Goal: Answer question/provide support: Share knowledge or assist other users

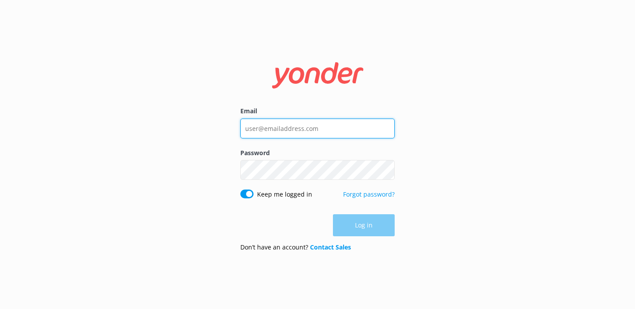
click at [269, 124] on input "Email" at bounding box center [317, 129] width 154 height 20
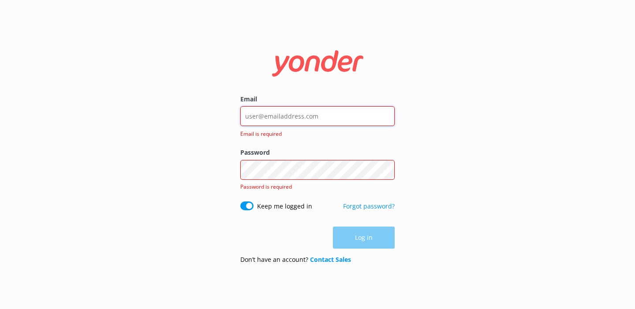
type input "[PERSON_NAME][EMAIL_ADDRESS][DOMAIN_NAME]"
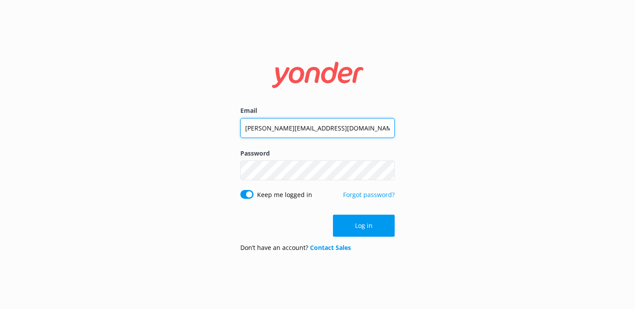
click button "Log in" at bounding box center [364, 226] width 62 height 22
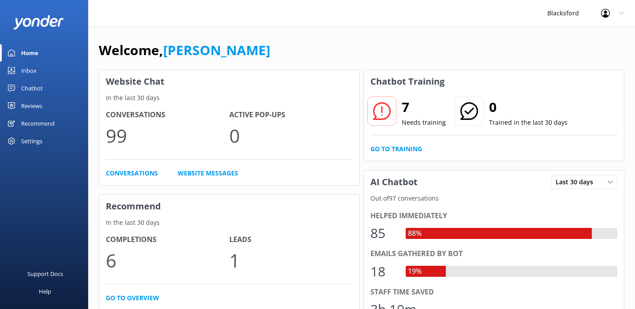
click at [50, 71] on link "Inbox" at bounding box center [44, 71] width 88 height 18
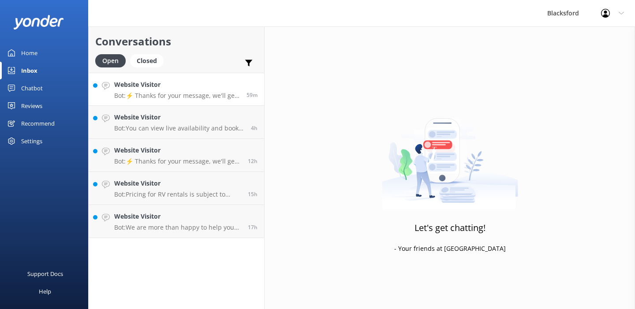
click at [200, 88] on h4 "Website Visitor" at bounding box center [177, 85] width 126 height 10
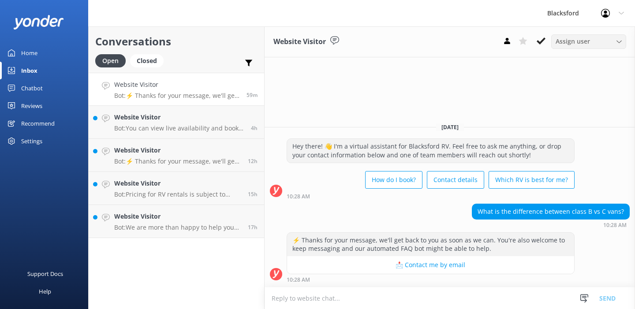
click at [573, 45] on span "Assign user" at bounding box center [573, 42] width 34 height 10
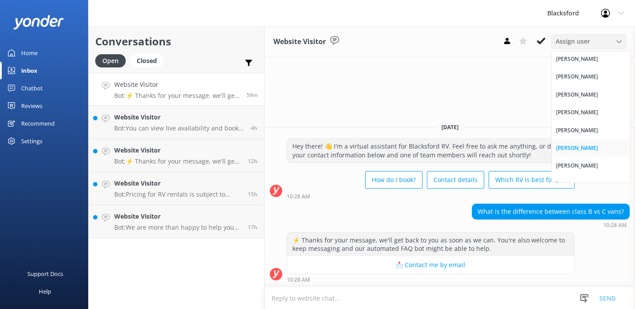
scroll to position [29, 0]
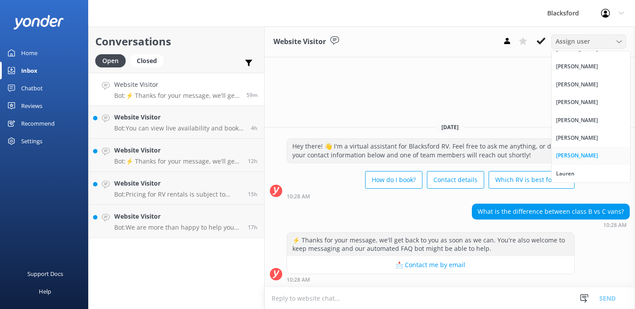
click at [565, 161] on link "[PERSON_NAME]" at bounding box center [591, 156] width 79 height 18
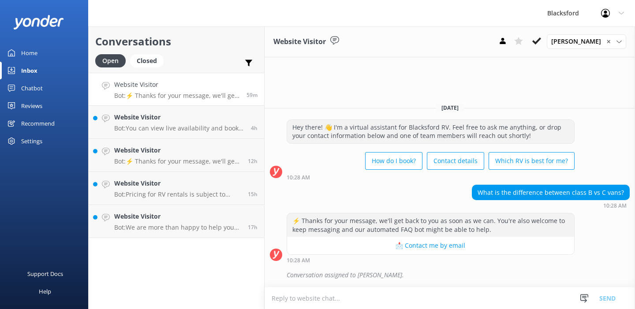
click at [383, 296] on textarea at bounding box center [450, 299] width 371 height 22
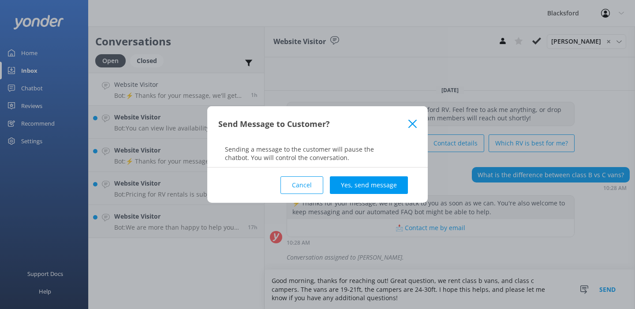
type textarea "Good morning, thanks for reaching out! Great question, we rent class b vans, an…"
click at [385, 184] on button "Yes, send message" at bounding box center [369, 185] width 78 height 18
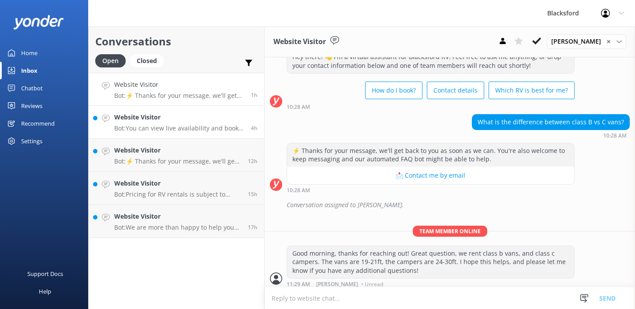
scroll to position [35, 0]
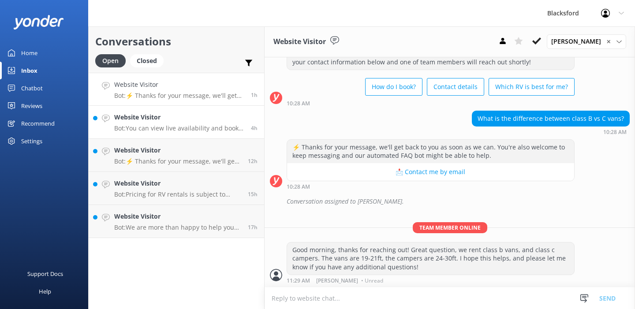
click at [207, 127] on p "Bot: You can view live availability and book your RV online by visiting [URL][D…" at bounding box center [179, 128] width 130 height 8
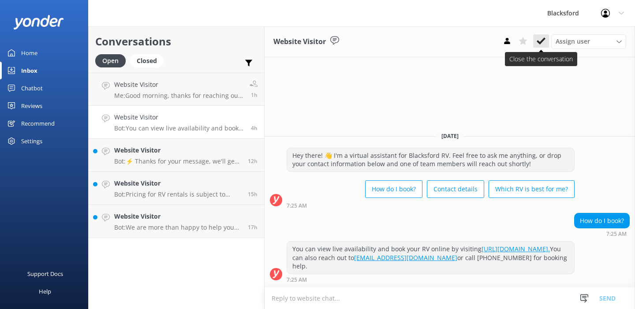
click at [540, 41] on icon at bounding box center [541, 41] width 9 height 9
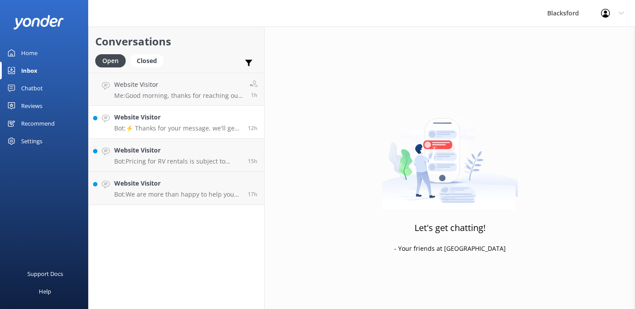
click at [198, 126] on p "Bot: ⚡ Thanks for your message, we'll get back to you as soon as we can. You're…" at bounding box center [177, 128] width 127 height 8
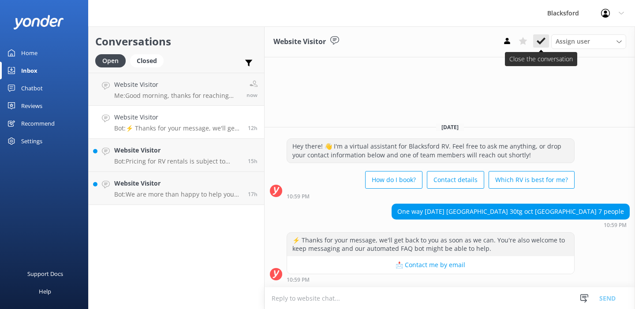
click at [542, 41] on use at bounding box center [541, 40] width 9 height 7
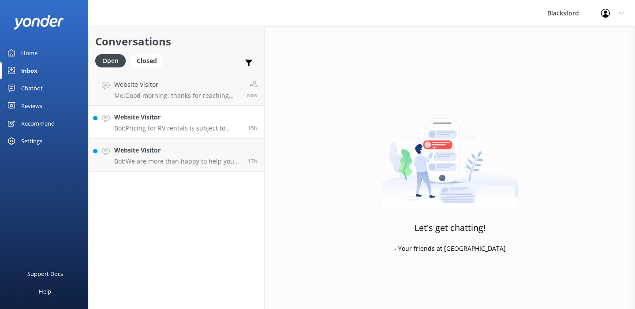
click at [187, 124] on p "Bot: Pricing for RV rentals is subject to location, RV type, and time of year, …" at bounding box center [177, 128] width 127 height 8
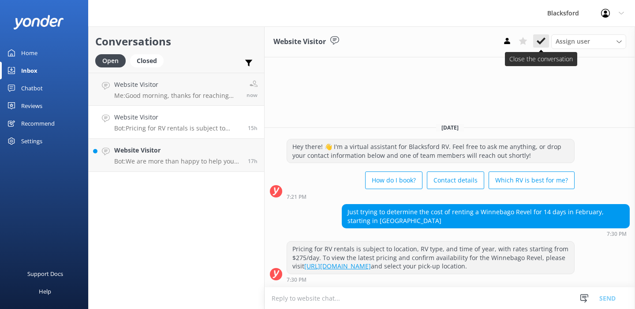
click at [540, 41] on icon at bounding box center [541, 41] width 9 height 9
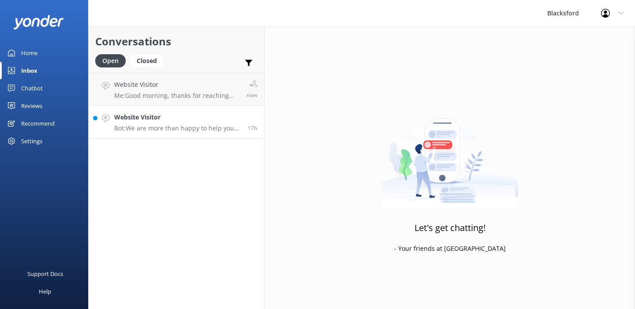
click at [200, 128] on p "Bot: We are more than happy to help you choose which Rv is best for you! Take o…" at bounding box center [177, 128] width 127 height 8
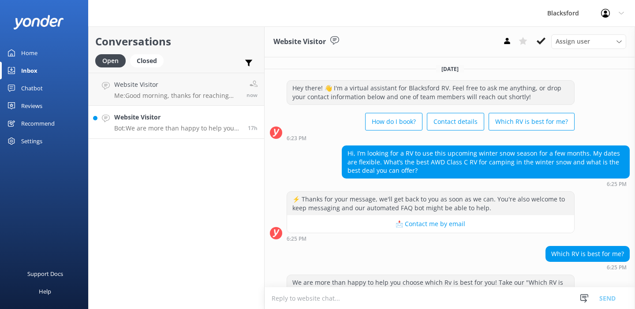
scroll to position [50, 0]
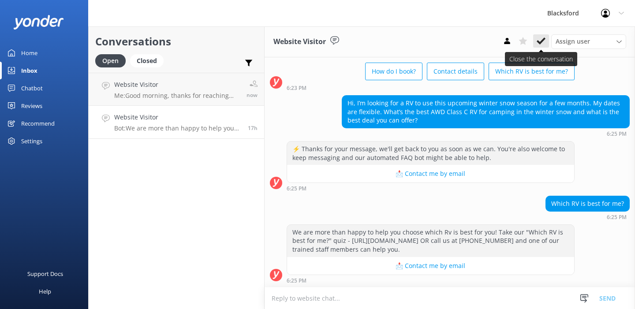
click at [544, 43] on icon at bounding box center [541, 41] width 9 height 9
